Goal: Find specific page/section: Find specific page/section

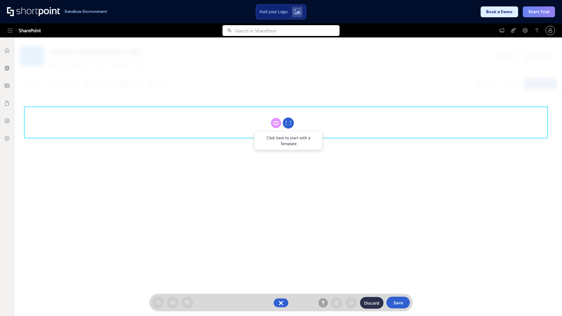
click at [289, 123] on circle at bounding box center [288, 123] width 11 height 11
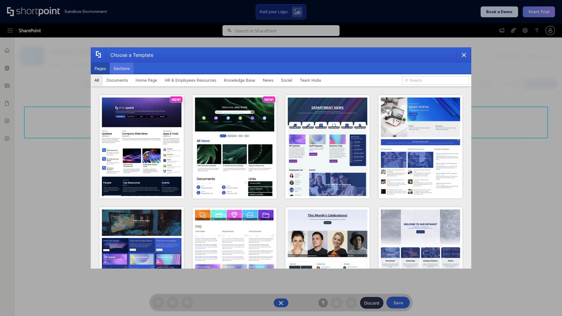
click at [122, 69] on button "Sections" at bounding box center [122, 69] width 24 height 12
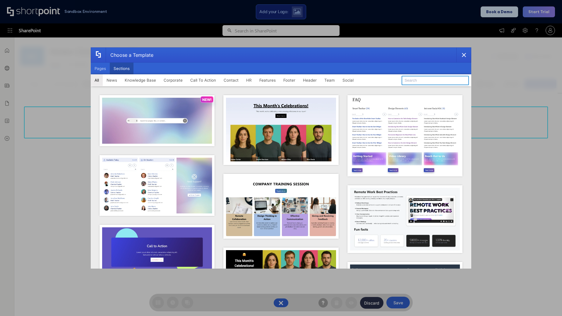
type input "Service Block 2"
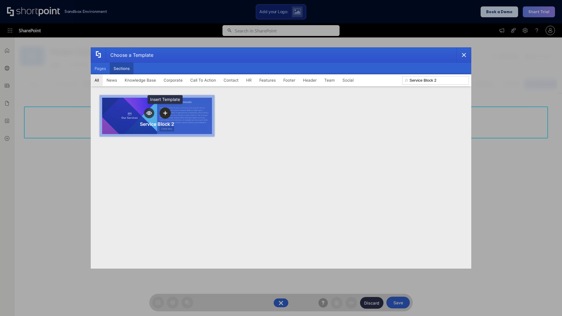
click at [165, 113] on icon "template selector" at bounding box center [165, 113] width 4 height 4
